Goal: Task Accomplishment & Management: Complete application form

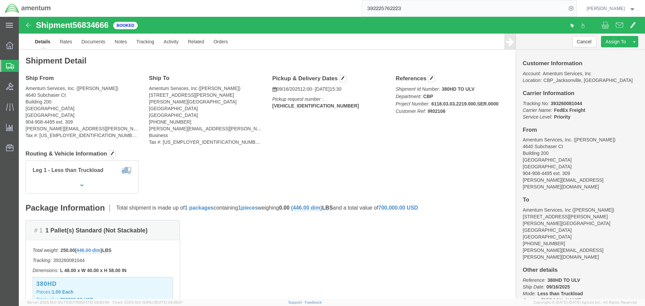
click h4 "Routing & Vehicle Information"
click at [0, 0] on span "Create Shipment" at bounding box center [0, 0] width 0 height 0
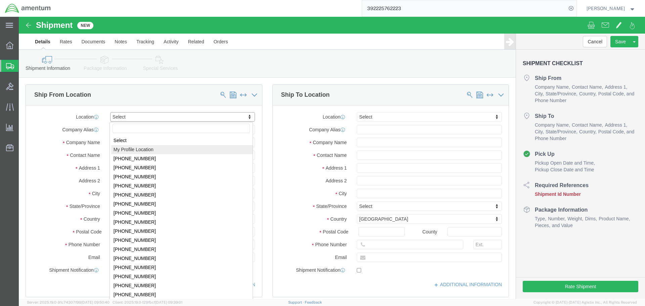
select select "MYPROFILE"
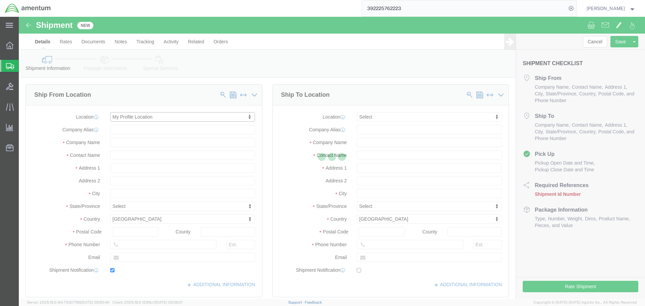
type input "4640 Subchaser Ct"
type input "Building 200"
type input "32244"
type input "[PHONE_NUMBER]"
type input "309"
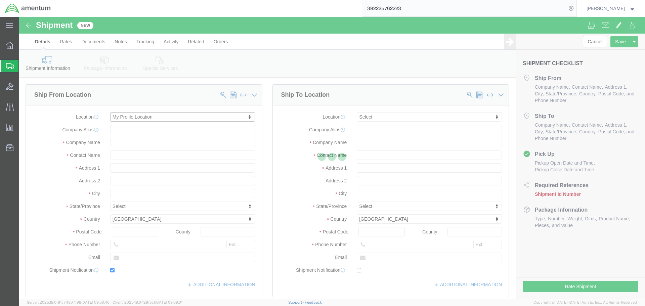
type input "[PERSON_NAME][EMAIL_ADDRESS][PERSON_NAME][DOMAIN_NAME]"
checkbox input "true"
type input "Amentum Services, Inc."
type input "[PERSON_NAME]"
type input "[GEOGRAPHIC_DATA]"
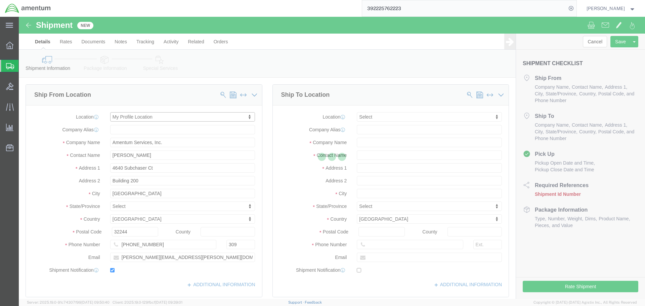
select select "FL"
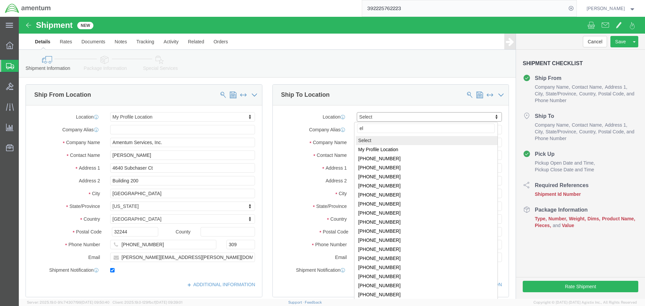
type input "elp"
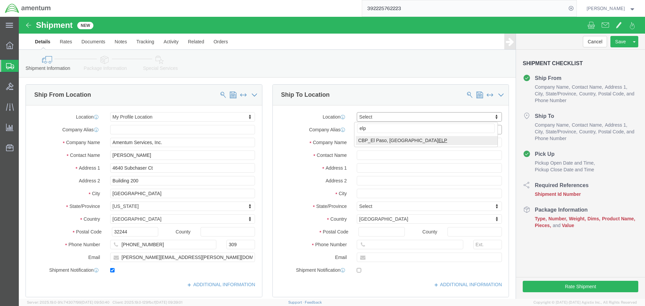
select select "49939"
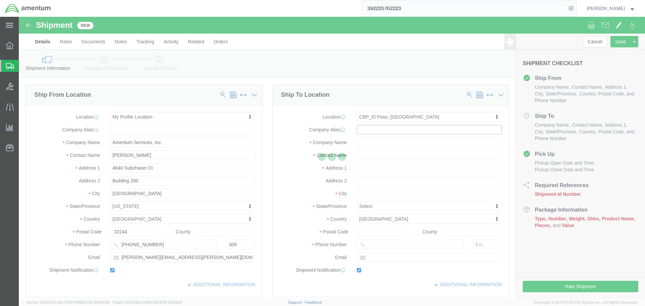
type input "[STREET_ADDRESS][PERSON_NAME]"
type input "79925"
type input "[PHONE_NUMBER]"
type input "[DATE][EMAIL_ADDRESS][PERSON_NAME][DOMAIN_NAME]"
checkbox input "true"
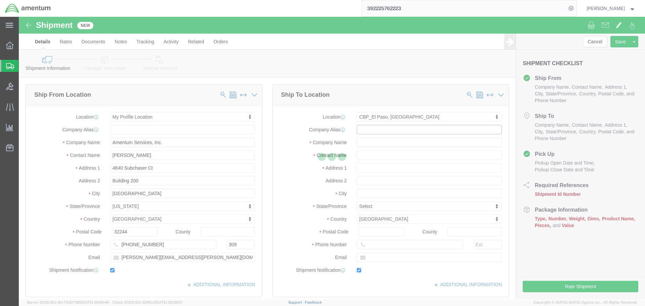
type input "Amentum Services, Inc"
type input "[DATE][PERSON_NAME]"
type input "[GEOGRAPHIC_DATA]"
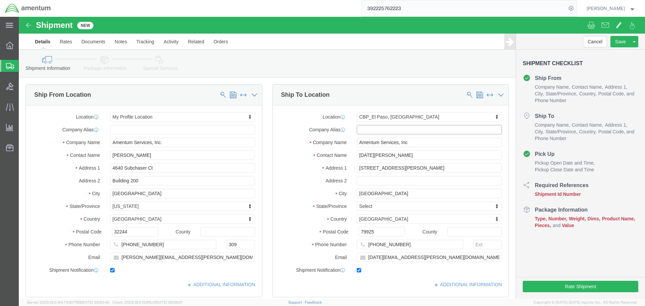
select select "[GEOGRAPHIC_DATA]"
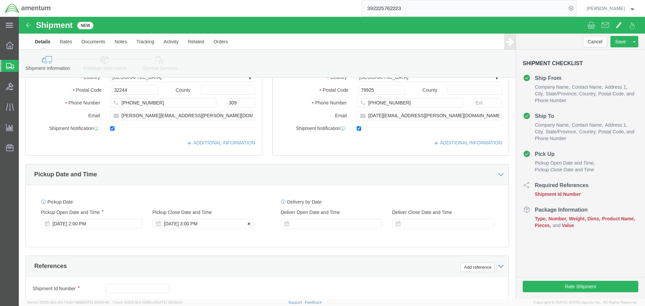
scroll to position [202, 0]
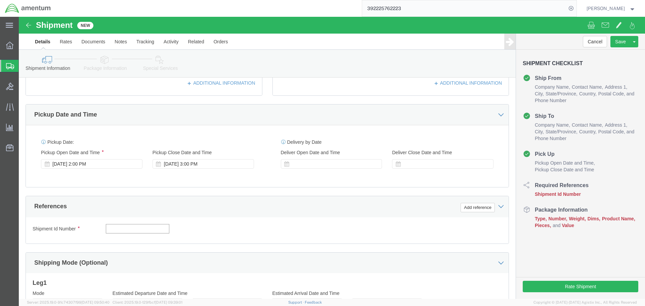
click input "text"
type input "T"
type input "RT5000"
click button "Add reference"
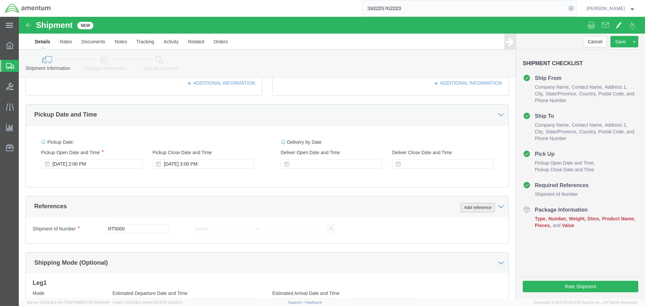
click button "Add reference"
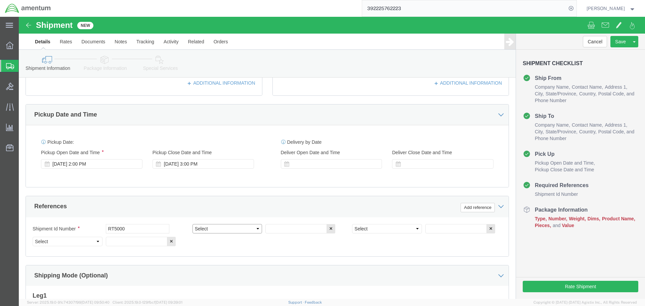
click select "Select Account Type Activity ID Airline Appointment Number ASN Batch Request # …"
select select "PROJNUM"
click select "Select Account Type Activity ID Airline Appointment Number ASN Batch Request # …"
type input "6118.03.03.2219.000.SER.0000"
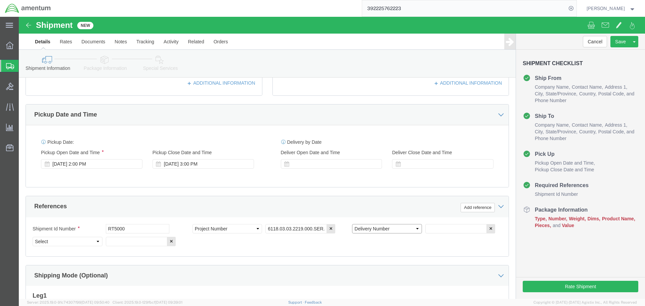
select select "DEPT"
type input "CBP"
select select "CUSTREF"
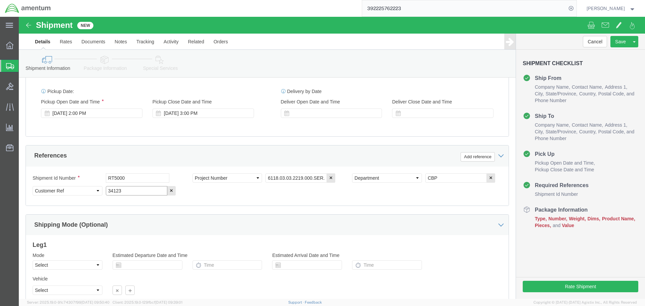
scroll to position [308, 0]
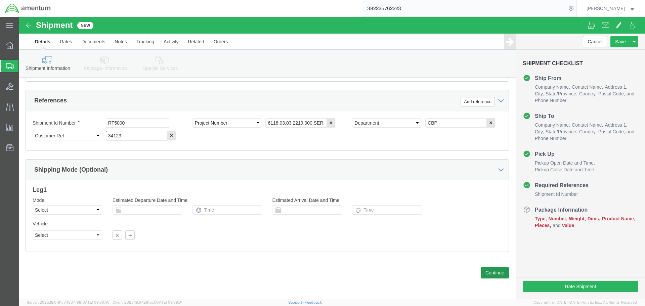
type input "34123"
click button "Continue"
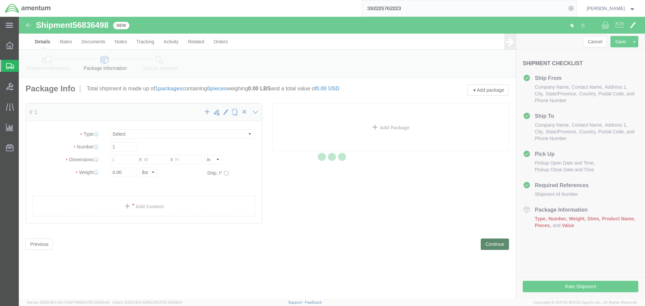
select select "CBOX"
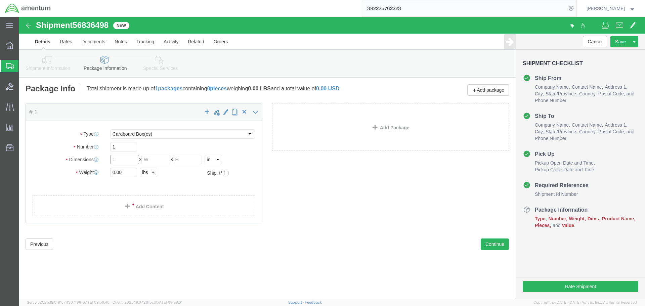
click input "text"
type input "18"
type input "12"
type input "25"
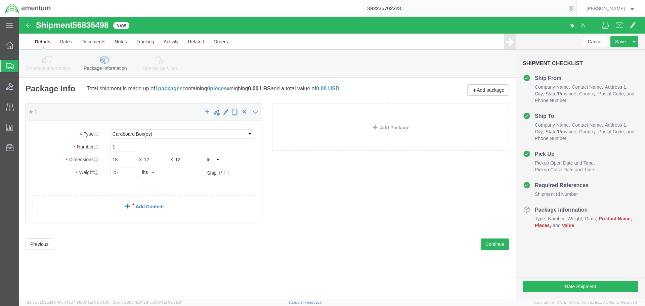
click link "Add Content"
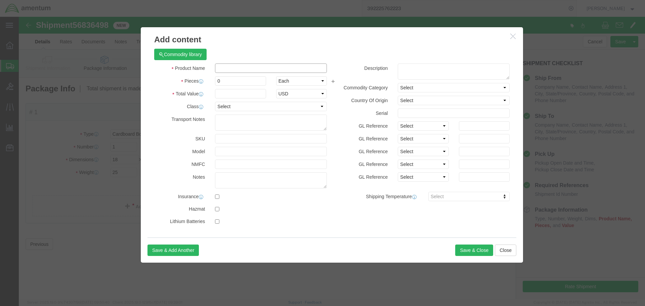
click input "text"
type input "RT5000"
type input "1"
click input "250000"
type input "25000"
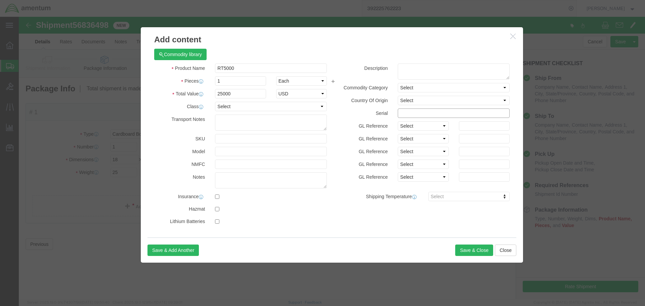
click input "text"
type input "34123"
click button "Save & Close"
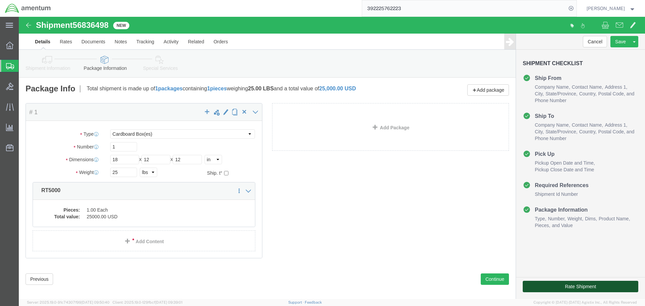
click button "Rate Shipment"
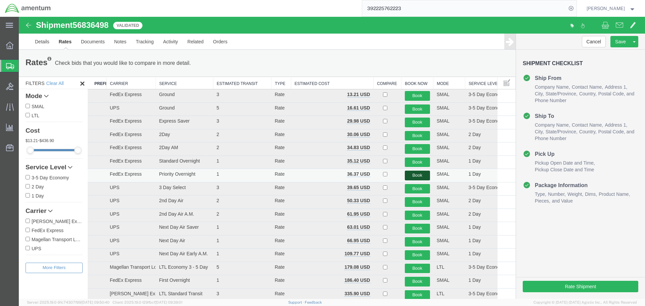
click at [420, 176] on button "Book" at bounding box center [417, 176] width 25 height 10
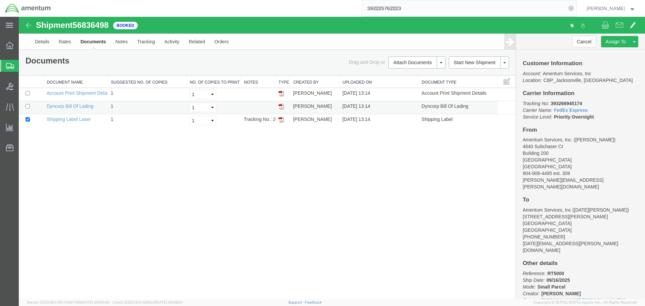
click at [25, 106] on td at bounding box center [31, 107] width 25 height 13
click at [26, 107] on input "checkbox" at bounding box center [28, 106] width 4 height 4
checkbox input "true"
click at [405, 74] on link "Print Documents" at bounding box center [416, 74] width 58 height 10
click at [265, 198] on div "Shipment 56836498 3 of 3 Booked Details Rates Documents Notes Tracking Activity…" at bounding box center [332, 158] width 626 height 282
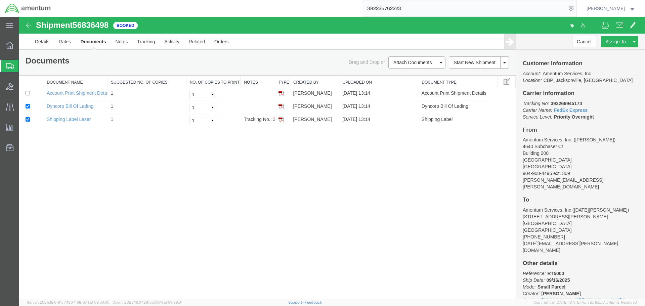
click at [564, 103] on b "393266945174" at bounding box center [566, 103] width 31 height 5
copy b "393266945174"
click at [0, 0] on span "Shipment Manager" at bounding box center [0, 0] width 0 height 0
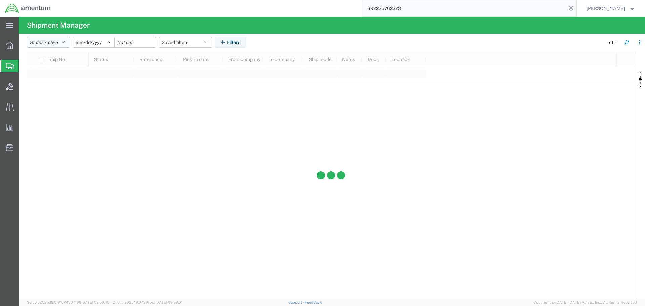
click at [65, 45] on button "Status: Active" at bounding box center [48, 42] width 43 height 11
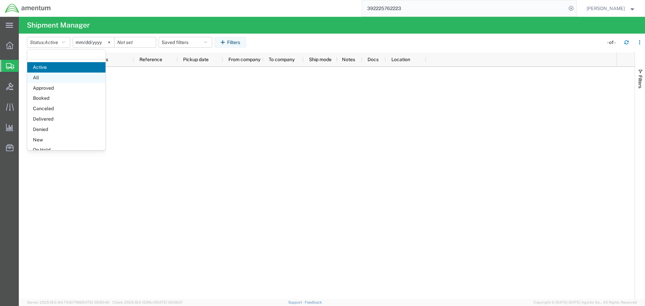
click at [54, 79] on span "All" at bounding box center [66, 78] width 78 height 10
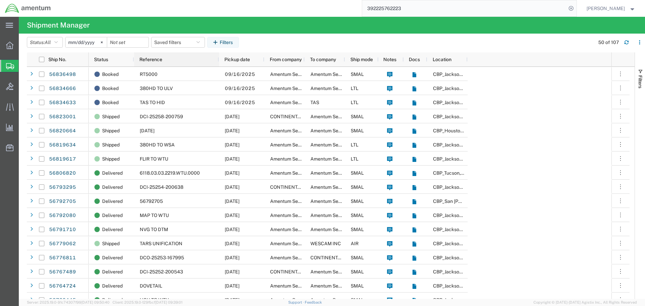
drag, startPoint x: 177, startPoint y: 60, endPoint x: 218, endPoint y: 65, distance: 41.7
click at [218, 65] on div at bounding box center [218, 59] width 3 height 14
click at [302, 63] on div "From company" at bounding box center [285, 59] width 40 height 14
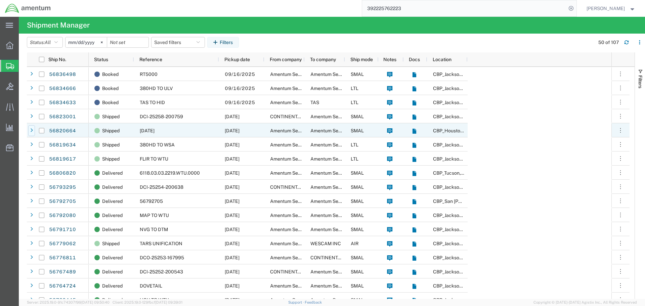
click at [32, 130] on icon at bounding box center [31, 130] width 3 height 5
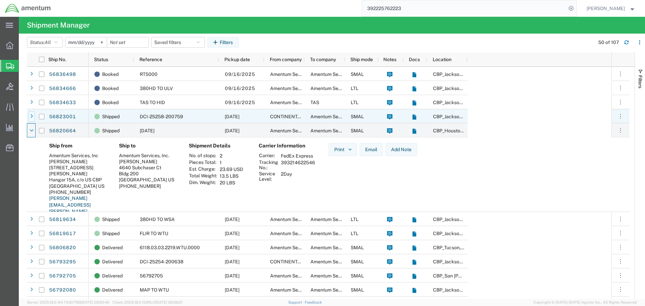
click at [33, 116] on icon at bounding box center [31, 116] width 3 height 5
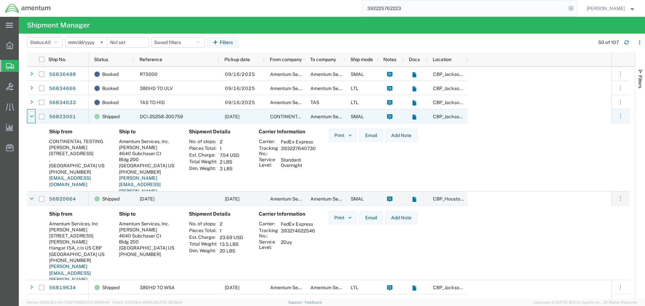
click at [32, 115] on icon at bounding box center [32, 116] width 4 height 5
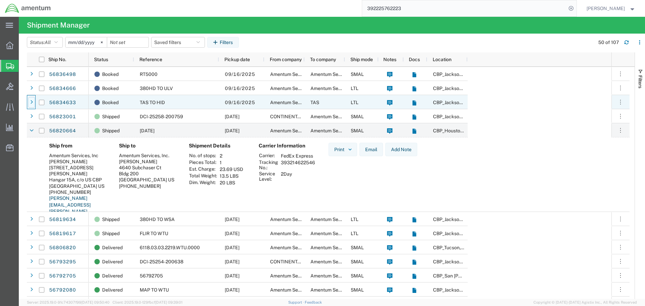
click at [32, 101] on icon at bounding box center [31, 102] width 3 height 5
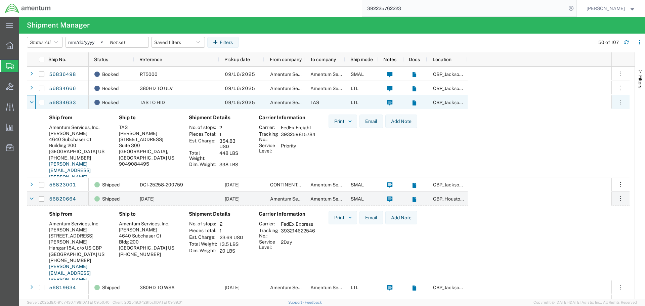
click at [32, 101] on icon at bounding box center [32, 102] width 4 height 5
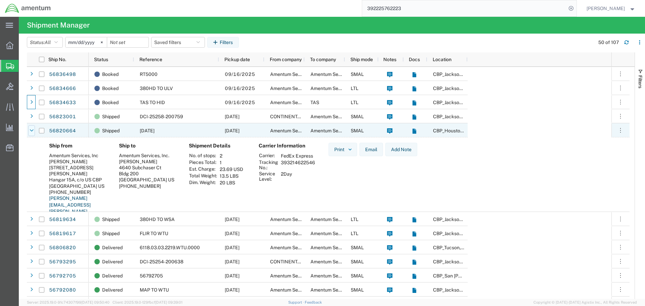
click at [32, 129] on icon at bounding box center [32, 130] width 4 height 5
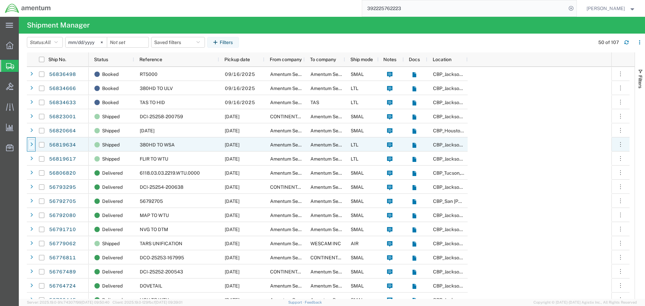
click at [31, 141] on div at bounding box center [31, 144] width 7 height 11
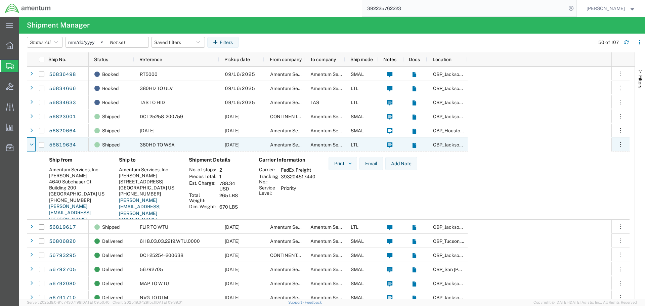
click at [31, 141] on div at bounding box center [31, 144] width 7 height 11
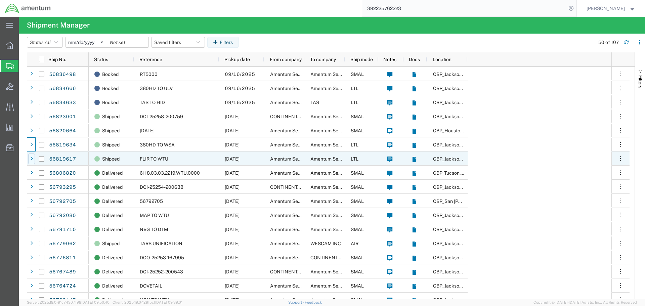
click at [31, 159] on icon at bounding box center [31, 159] width 3 height 5
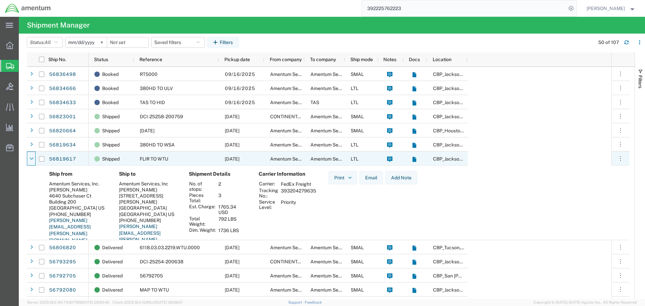
click at [31, 159] on icon at bounding box center [32, 159] width 4 height 5
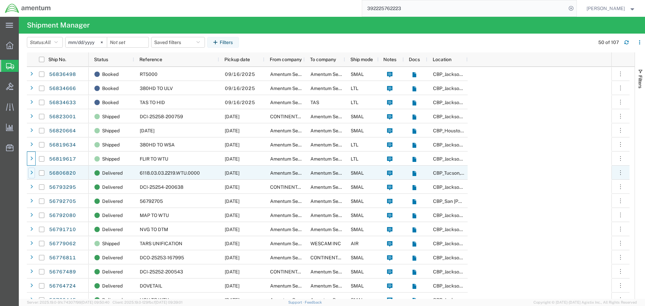
click at [32, 173] on icon at bounding box center [31, 173] width 3 height 5
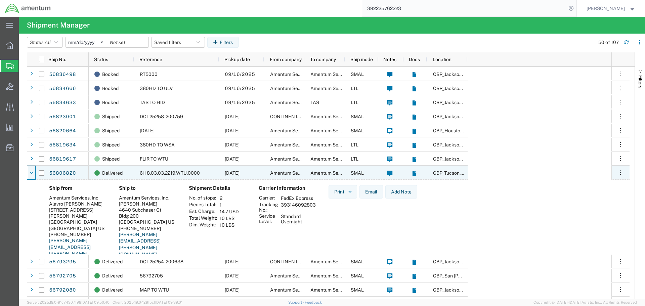
click at [32, 173] on icon at bounding box center [32, 173] width 4 height 5
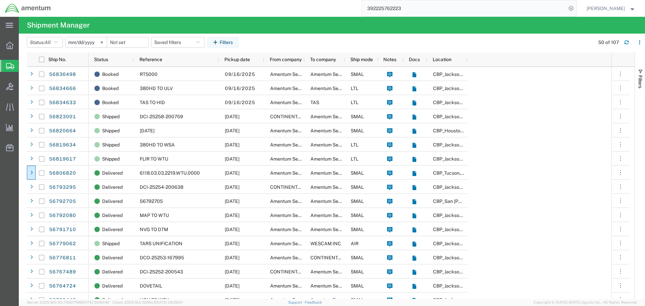
click at [523, 11] on input "392225762223" at bounding box center [464, 8] width 204 height 16
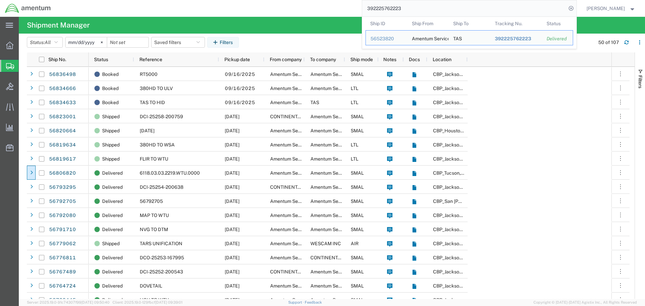
click at [523, 11] on input "392225762223" at bounding box center [464, 8] width 204 height 16
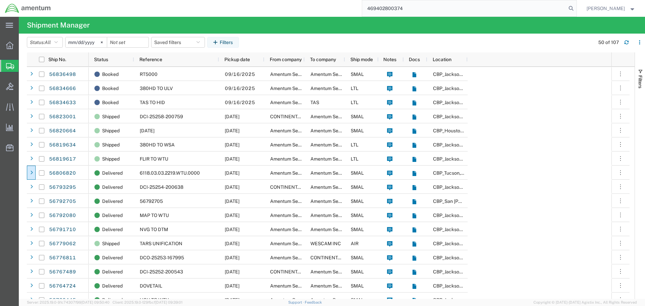
type input "469402800374"
